Goal: Information Seeking & Learning: Learn about a topic

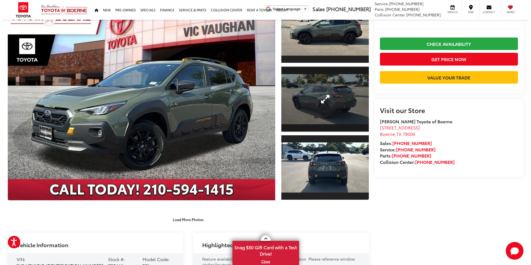
scroll to position [56, 0]
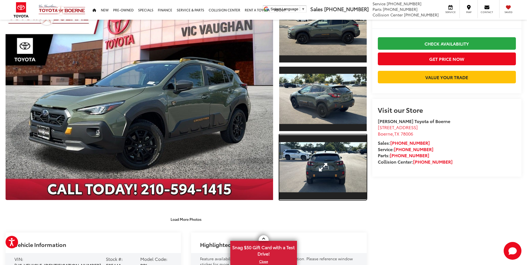
click at [339, 183] on link "Expand Photo 3" at bounding box center [322, 167] width 87 height 66
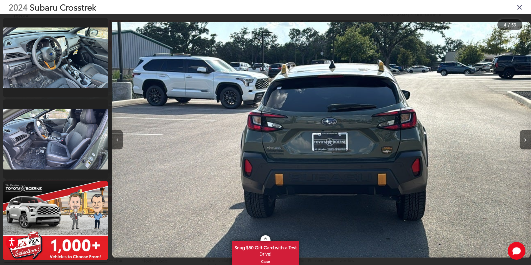
scroll to position [1150, 0]
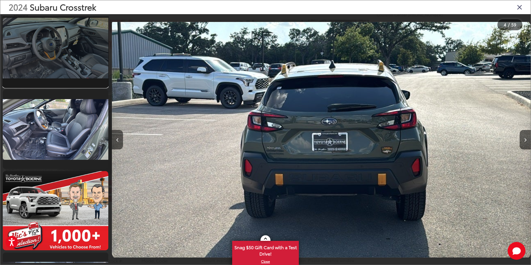
click at [62, 69] on link at bounding box center [55, 47] width 105 height 79
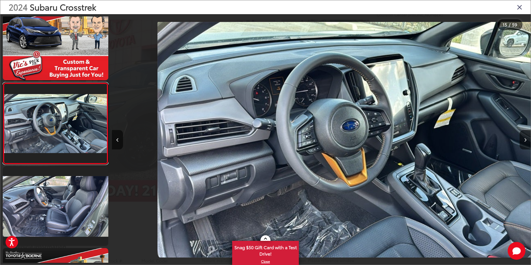
scroll to position [0, 5860]
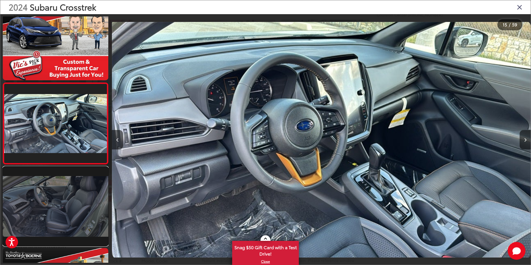
click at [66, 180] on link at bounding box center [55, 206] width 105 height 79
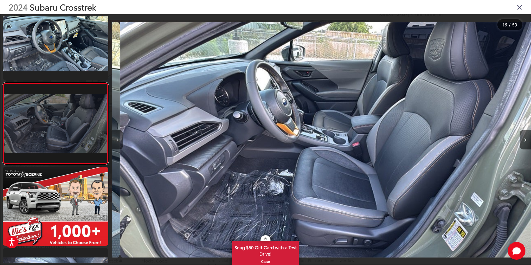
scroll to position [0, 6278]
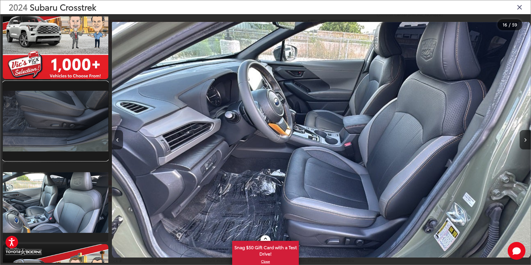
click at [56, 128] on link at bounding box center [55, 120] width 105 height 79
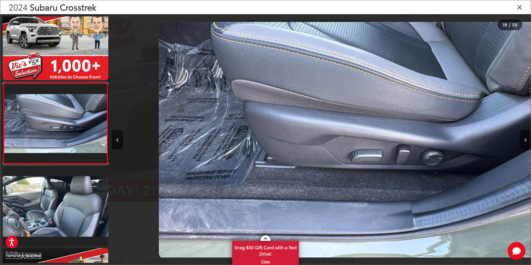
scroll to position [0, 7115]
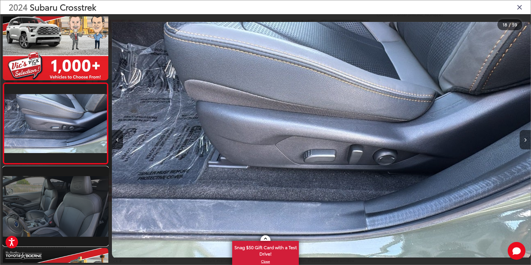
click at [51, 214] on link at bounding box center [55, 206] width 105 height 79
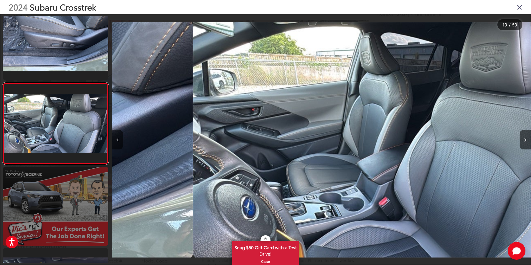
scroll to position [0, 7534]
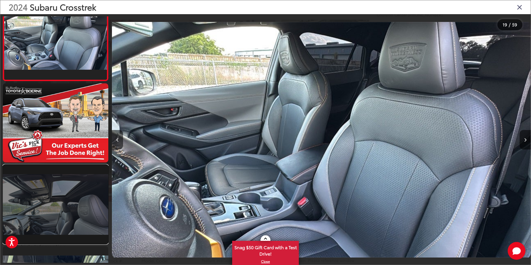
click at [53, 201] on link at bounding box center [55, 204] width 105 height 79
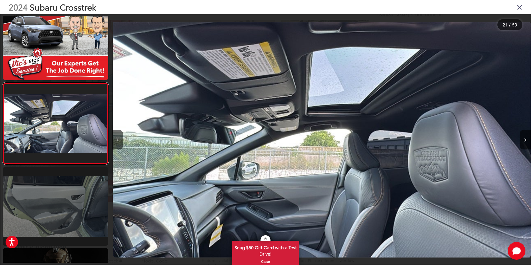
scroll to position [0, 8371]
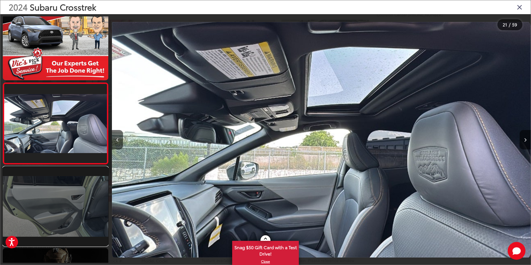
click at [47, 209] on link at bounding box center [55, 206] width 105 height 79
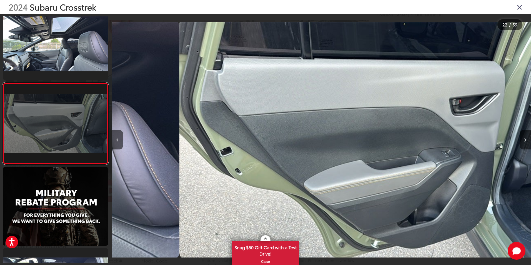
scroll to position [0, 8789]
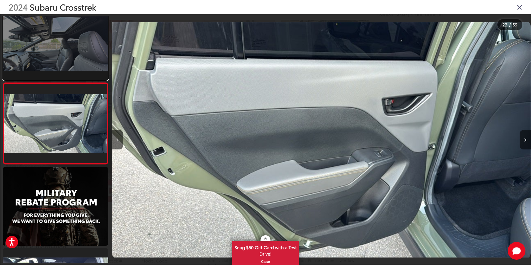
click at [50, 63] on link at bounding box center [55, 40] width 105 height 79
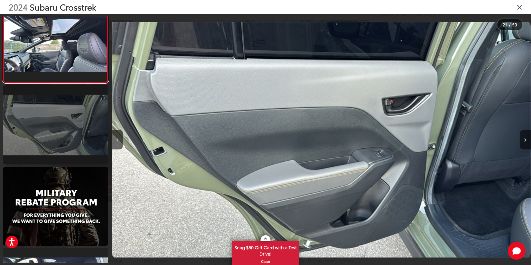
scroll to position [0, 0]
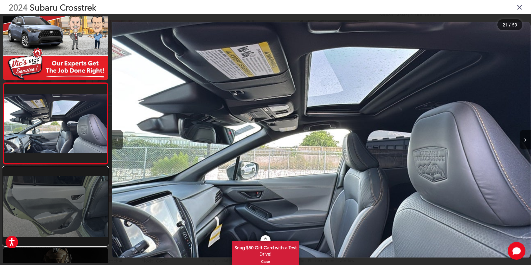
click at [56, 213] on link at bounding box center [55, 206] width 105 height 79
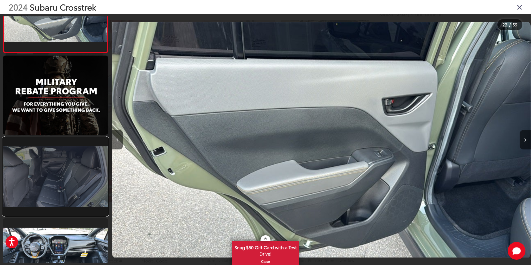
click at [67, 173] on link at bounding box center [55, 176] width 105 height 79
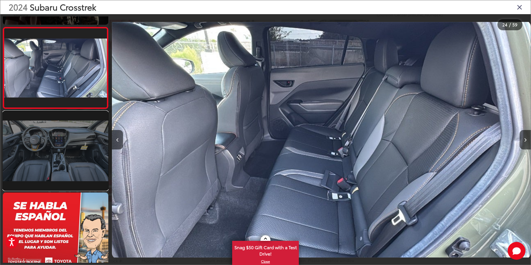
click at [72, 162] on link at bounding box center [55, 150] width 105 height 79
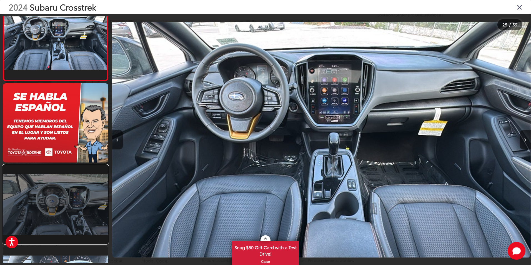
click at [56, 206] on link at bounding box center [55, 204] width 105 height 79
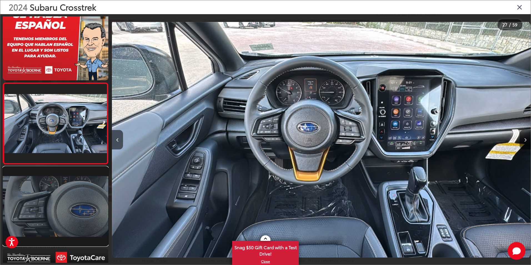
click at [69, 178] on link at bounding box center [55, 206] width 105 height 79
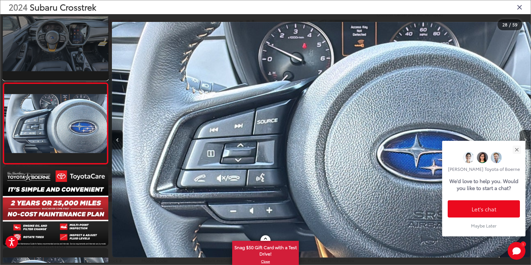
click at [74, 63] on link at bounding box center [55, 40] width 105 height 79
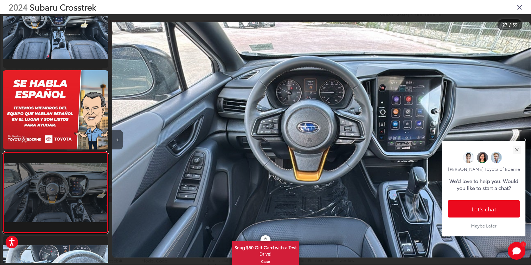
scroll to position [1965, 0]
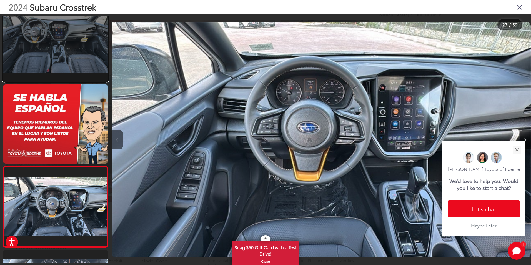
click at [73, 68] on link at bounding box center [55, 42] width 105 height 79
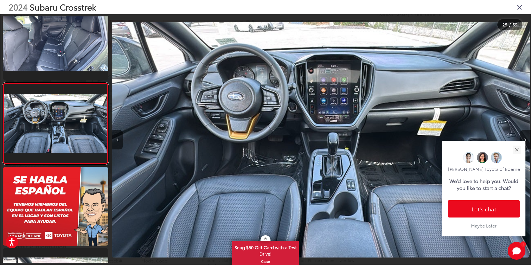
scroll to position [0, 10045]
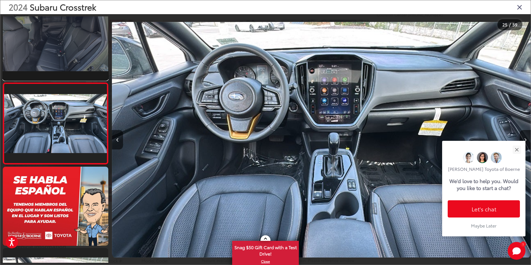
click at [45, 55] on link at bounding box center [55, 40] width 105 height 79
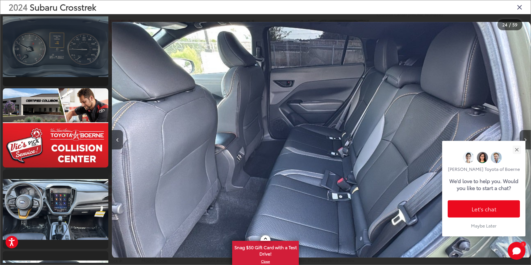
scroll to position [2471, 0]
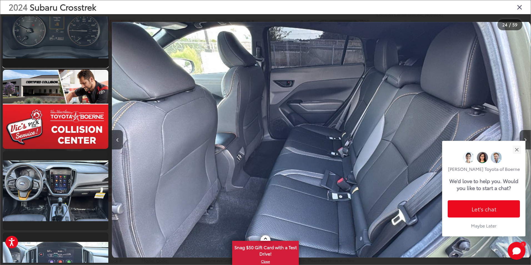
click at [77, 33] on link at bounding box center [55, 27] width 105 height 79
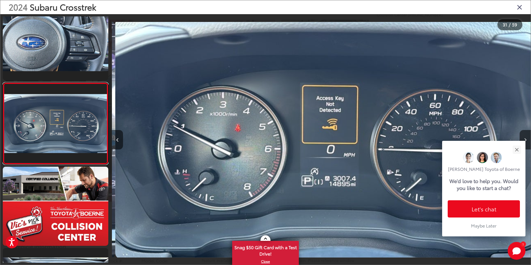
scroll to position [0, 12556]
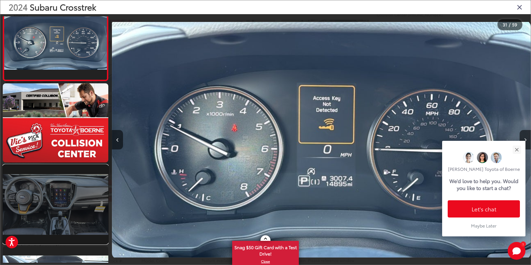
click at [57, 192] on link at bounding box center [55, 204] width 105 height 79
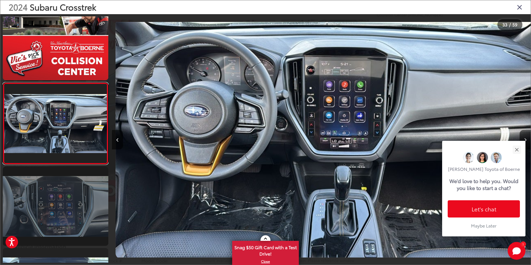
scroll to position [0, 13393]
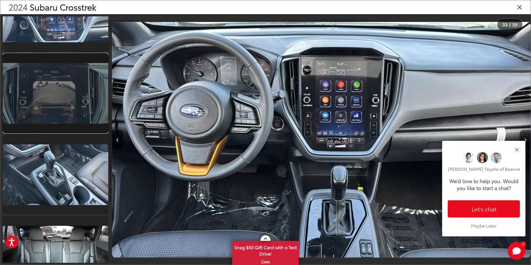
click at [54, 90] on link at bounding box center [55, 93] width 105 height 79
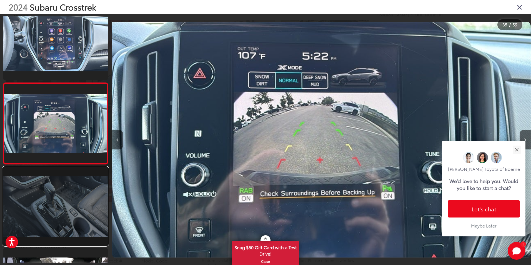
click at [59, 218] on link at bounding box center [55, 206] width 105 height 79
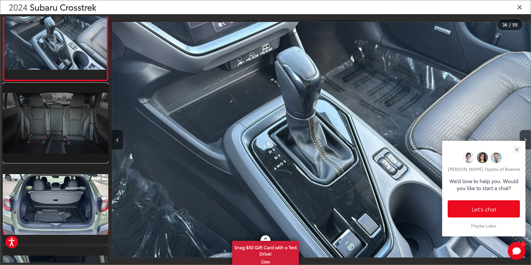
click at [61, 142] on link at bounding box center [55, 122] width 105 height 79
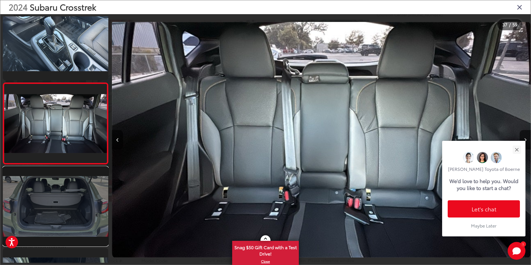
click at [69, 203] on link at bounding box center [55, 206] width 105 height 79
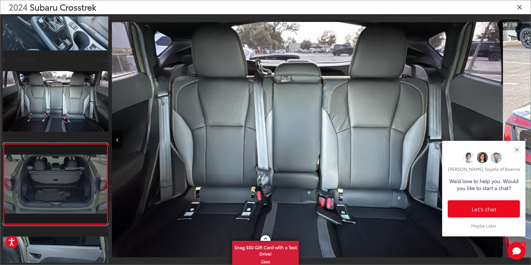
scroll to position [2928, 0]
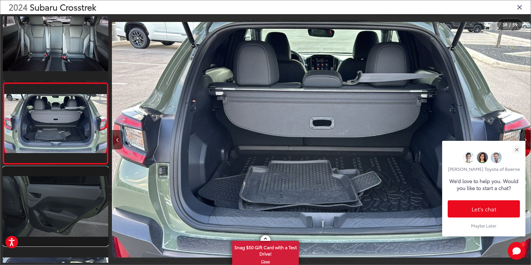
click at [73, 198] on link at bounding box center [55, 206] width 105 height 79
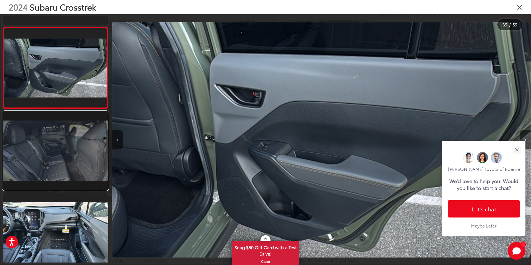
click at [70, 159] on link at bounding box center [55, 150] width 105 height 79
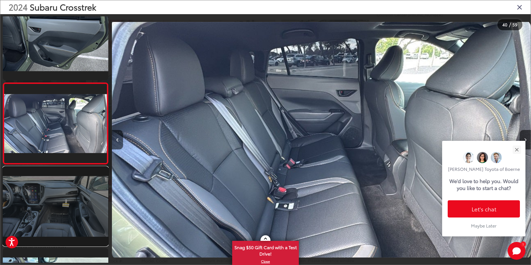
click at [73, 193] on link at bounding box center [55, 206] width 105 height 79
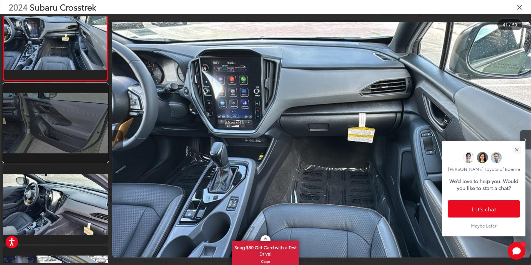
click at [74, 139] on link at bounding box center [55, 122] width 105 height 79
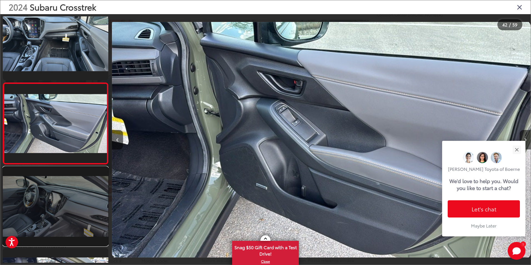
click at [71, 195] on link at bounding box center [55, 206] width 105 height 79
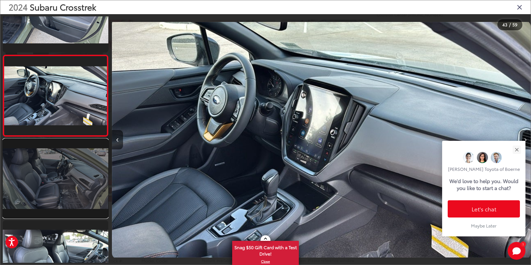
click at [70, 193] on link at bounding box center [55, 178] width 105 height 79
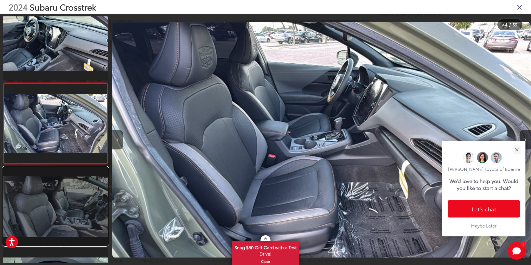
click at [26, 203] on link at bounding box center [55, 206] width 105 height 79
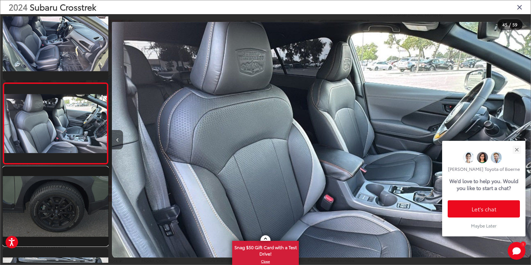
click at [65, 218] on link at bounding box center [55, 206] width 105 height 79
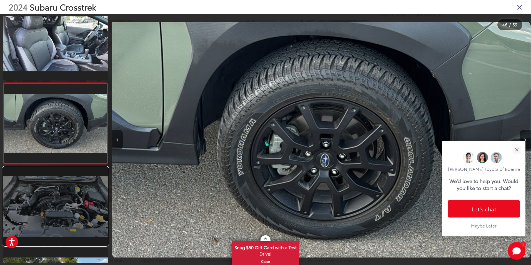
click at [45, 209] on link at bounding box center [55, 206] width 105 height 79
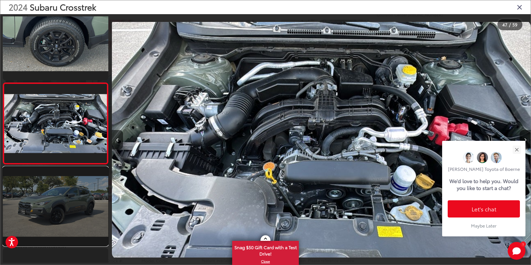
click at [64, 215] on link at bounding box center [55, 206] width 105 height 79
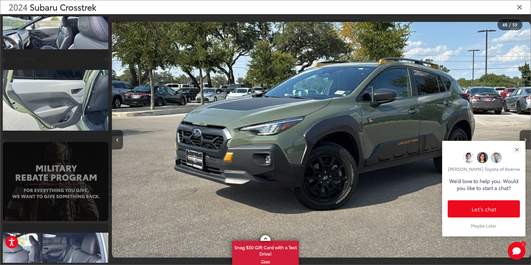
scroll to position [1675, 0]
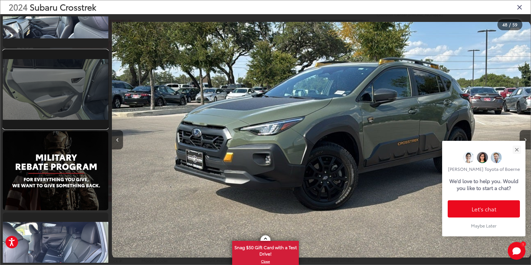
click at [34, 80] on link at bounding box center [55, 89] width 105 height 79
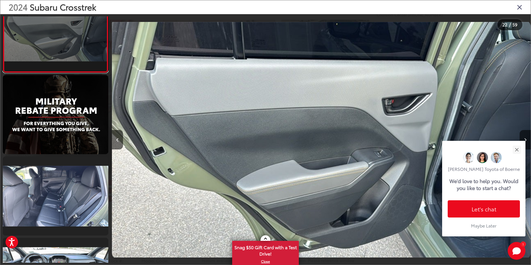
scroll to position [1753, 0]
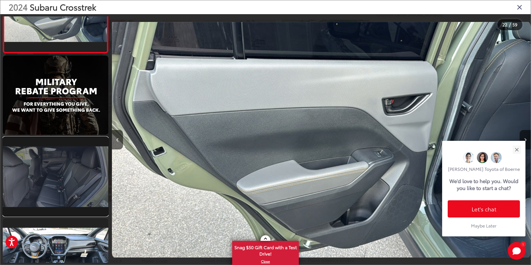
click at [61, 184] on link at bounding box center [55, 176] width 105 height 79
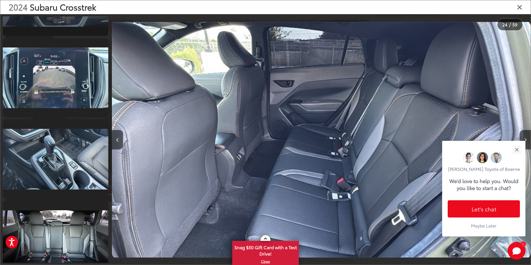
scroll to position [2748, 0]
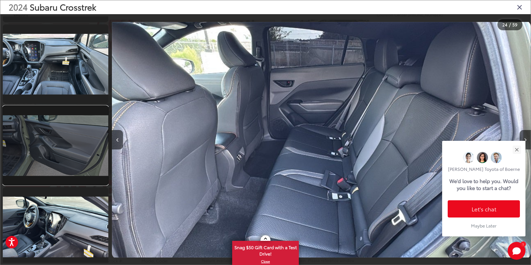
click at [68, 151] on link at bounding box center [55, 145] width 105 height 79
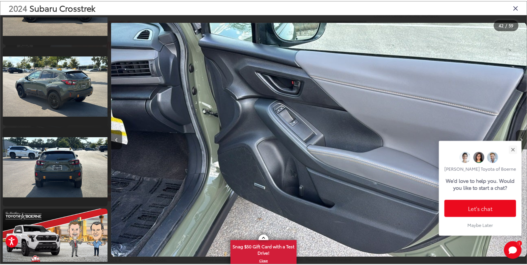
scroll to position [104, 0]
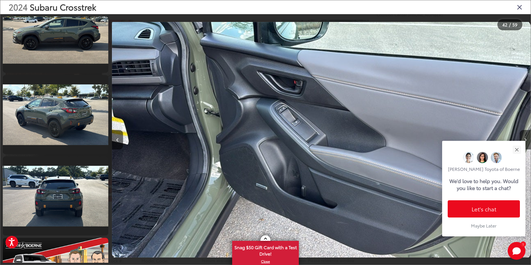
click at [520, 6] on icon "Close gallery" at bounding box center [520, 6] width 6 height 7
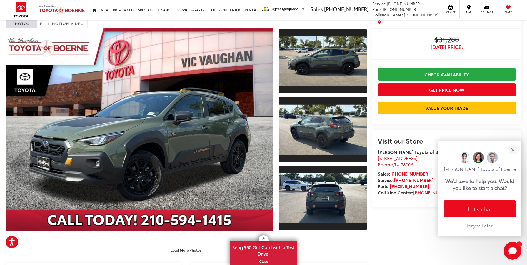
scroll to position [0, 0]
